Goal: Task Accomplishment & Management: Manage account settings

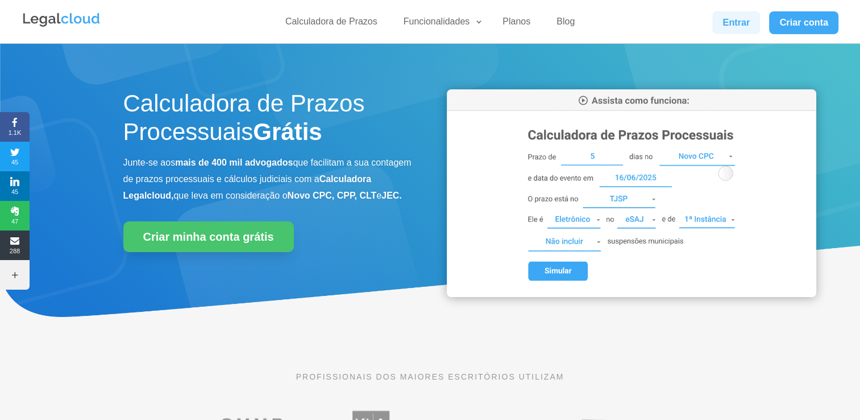
click at [749, 18] on link "Entrar" at bounding box center [736, 22] width 48 height 23
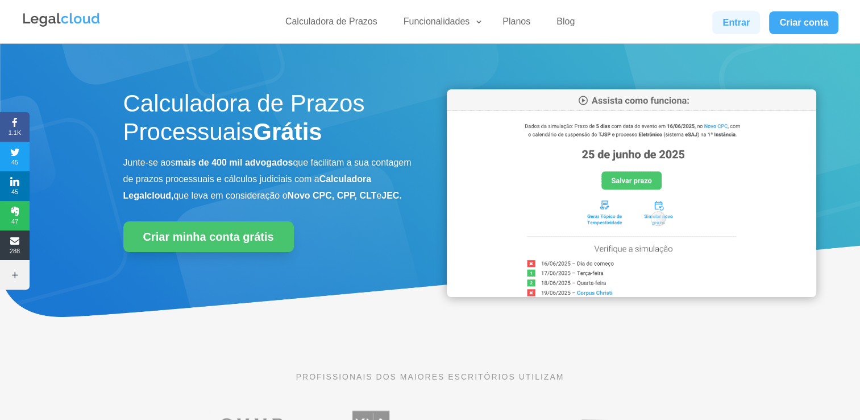
click at [718, 22] on link "Entrar" at bounding box center [736, 22] width 48 height 23
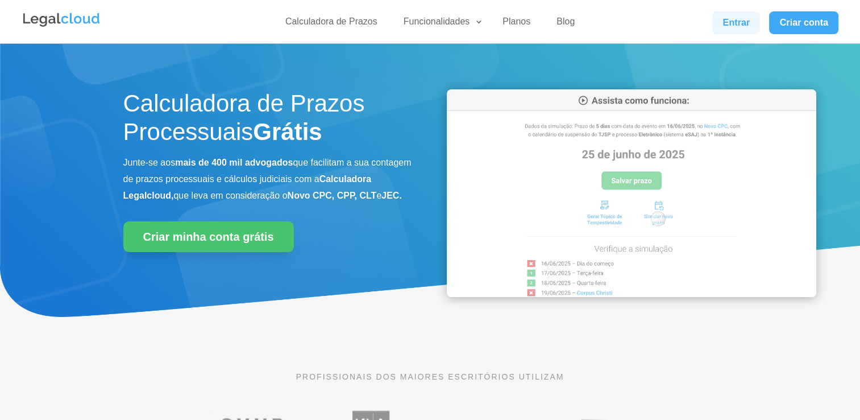
click at [740, 20] on link "Entrar" at bounding box center [736, 22] width 48 height 23
